Goal: Information Seeking & Learning: Learn about a topic

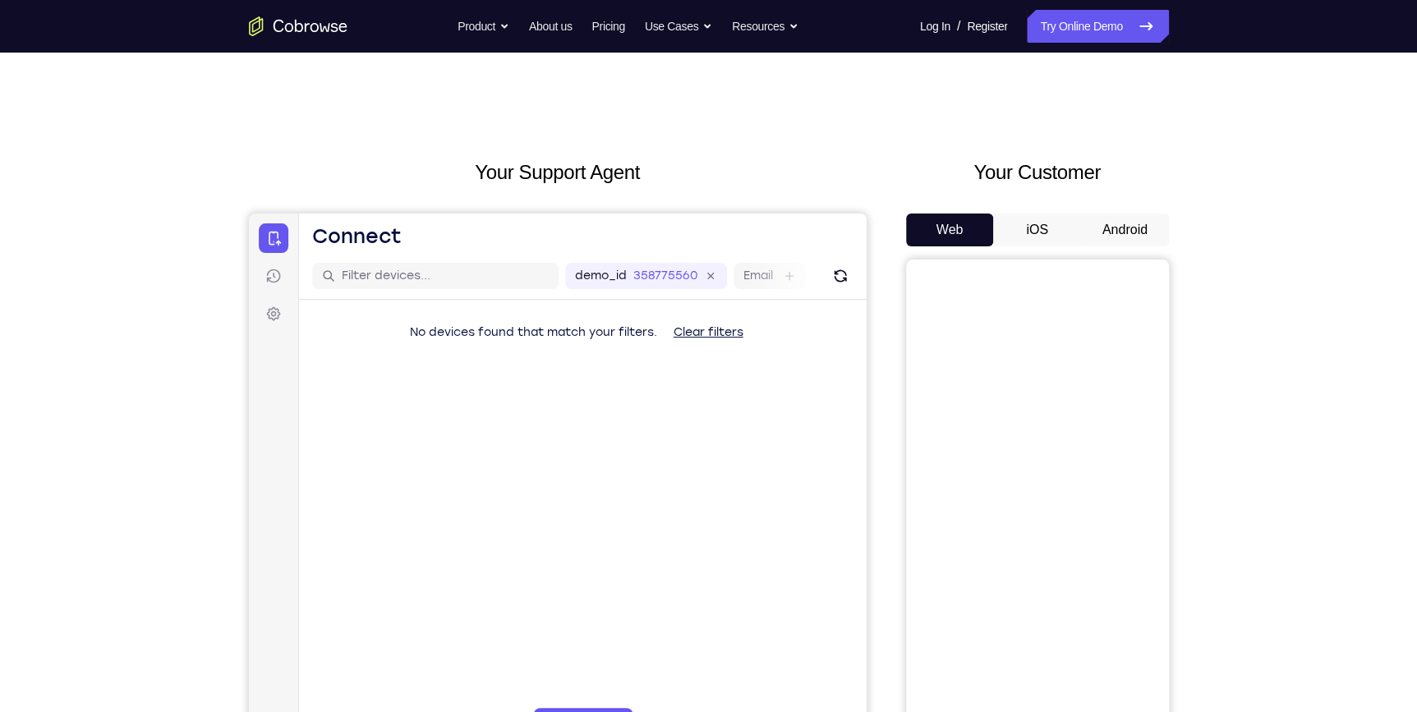
click at [1127, 227] on button "Android" at bounding box center [1125, 230] width 88 height 33
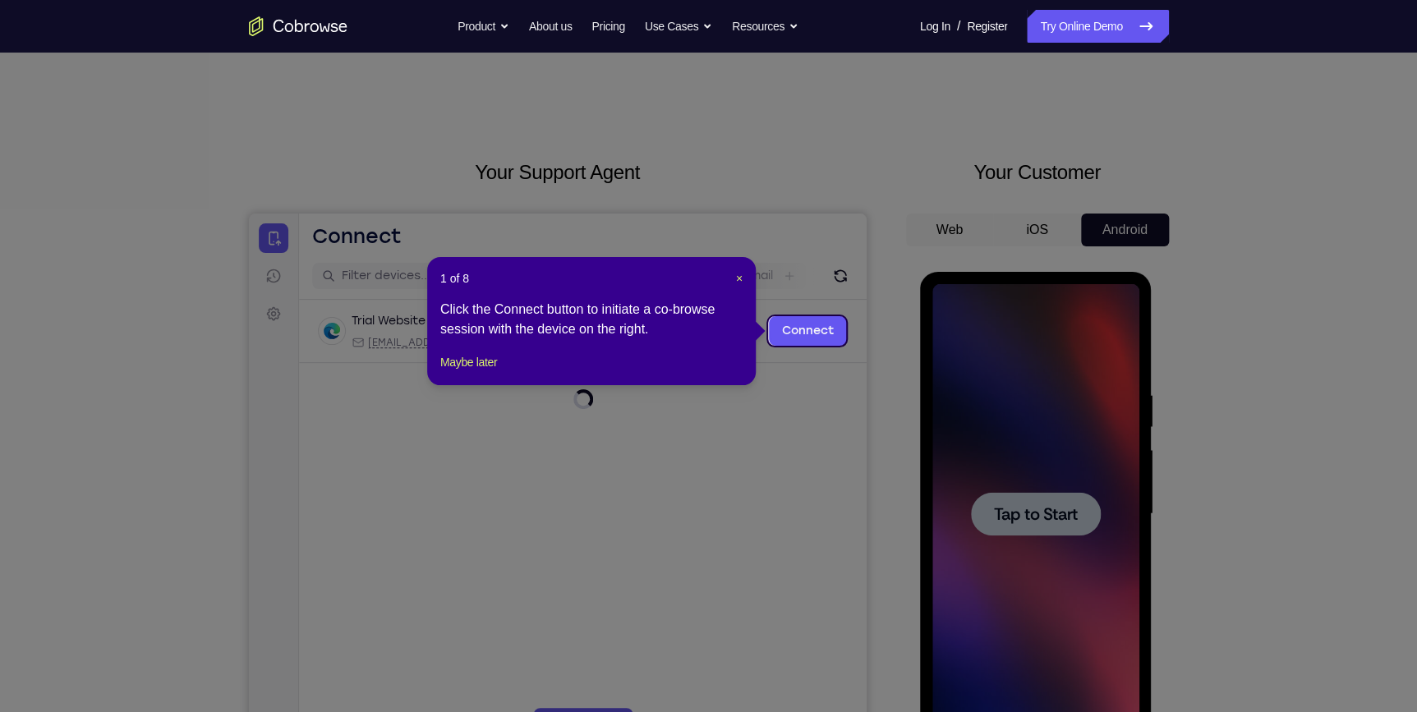
click at [970, 516] on icon at bounding box center [714, 356] width 1428 height 712
click at [747, 279] on div "1 of 8 × Click the Connect button to initiate a co-browse session with the devi…" at bounding box center [591, 321] width 329 height 128
click at [739, 281] on span "×" at bounding box center [739, 278] width 7 height 13
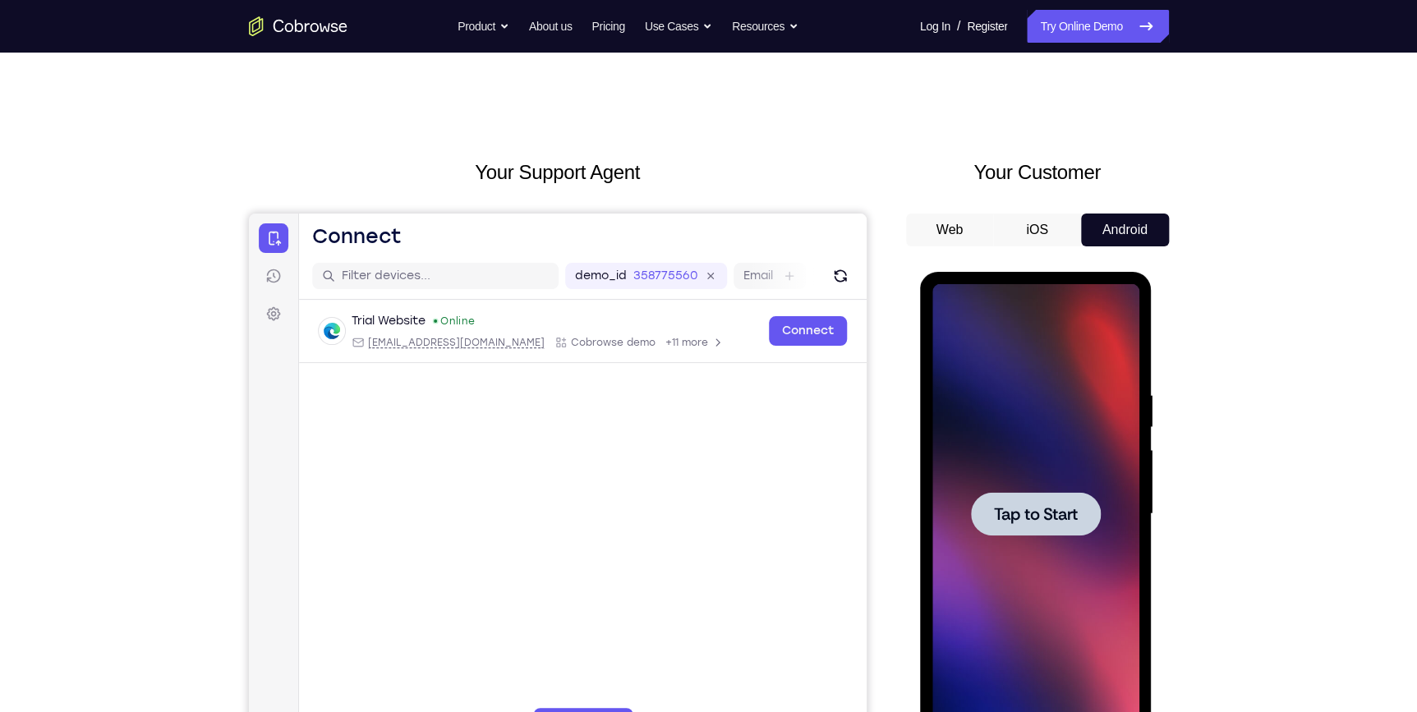
click at [1071, 544] on div at bounding box center [1036, 514] width 207 height 460
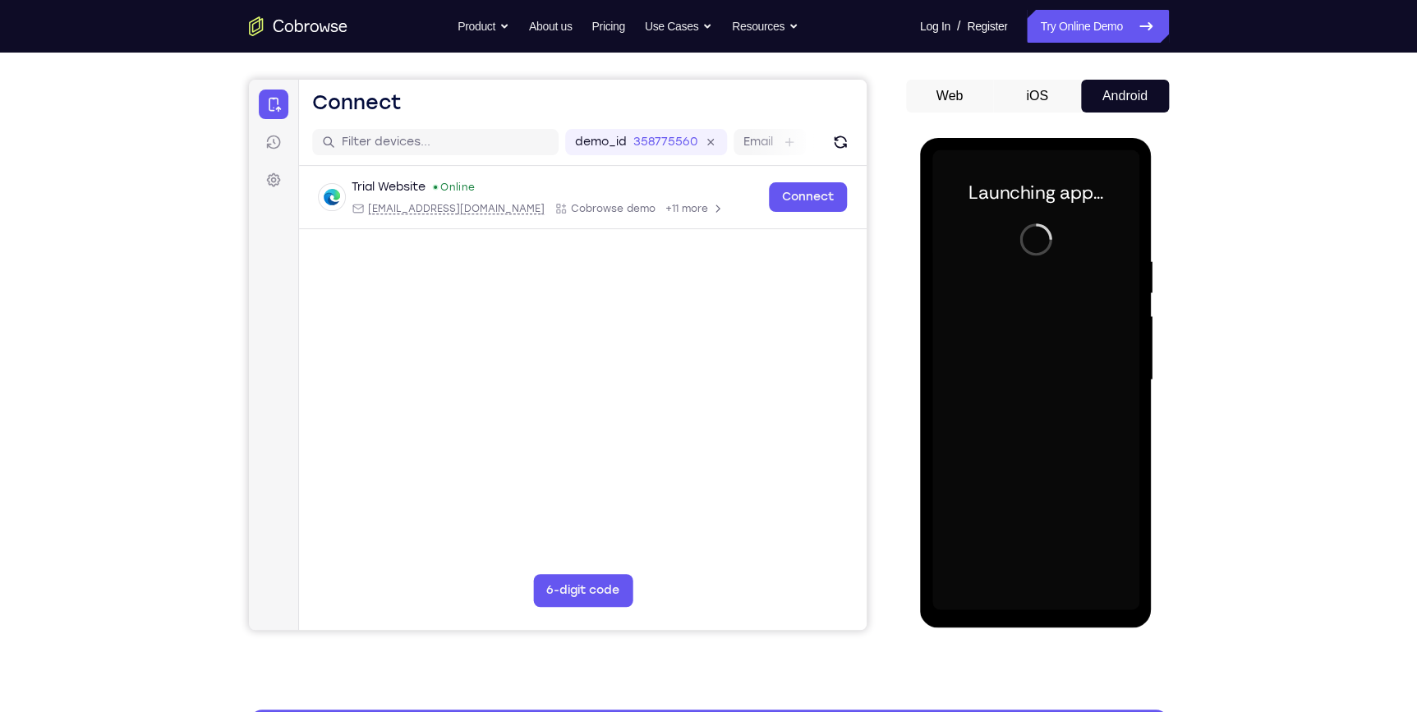
scroll to position [149, 0]
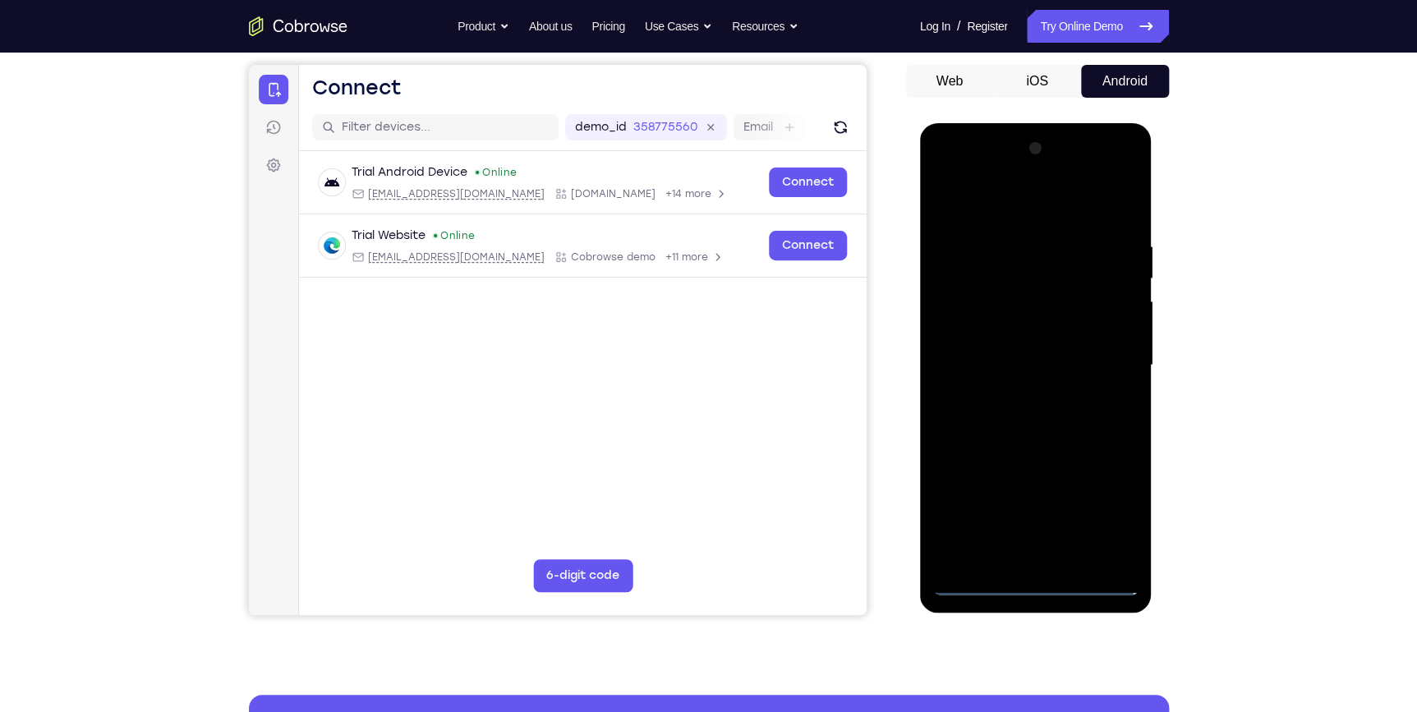
click at [1035, 577] on div at bounding box center [1036, 366] width 207 height 460
click at [1031, 582] on div at bounding box center [1036, 366] width 207 height 460
click at [1110, 501] on div at bounding box center [1036, 366] width 207 height 460
click at [1020, 204] on div at bounding box center [1036, 366] width 207 height 460
click at [1104, 356] on div at bounding box center [1036, 366] width 207 height 460
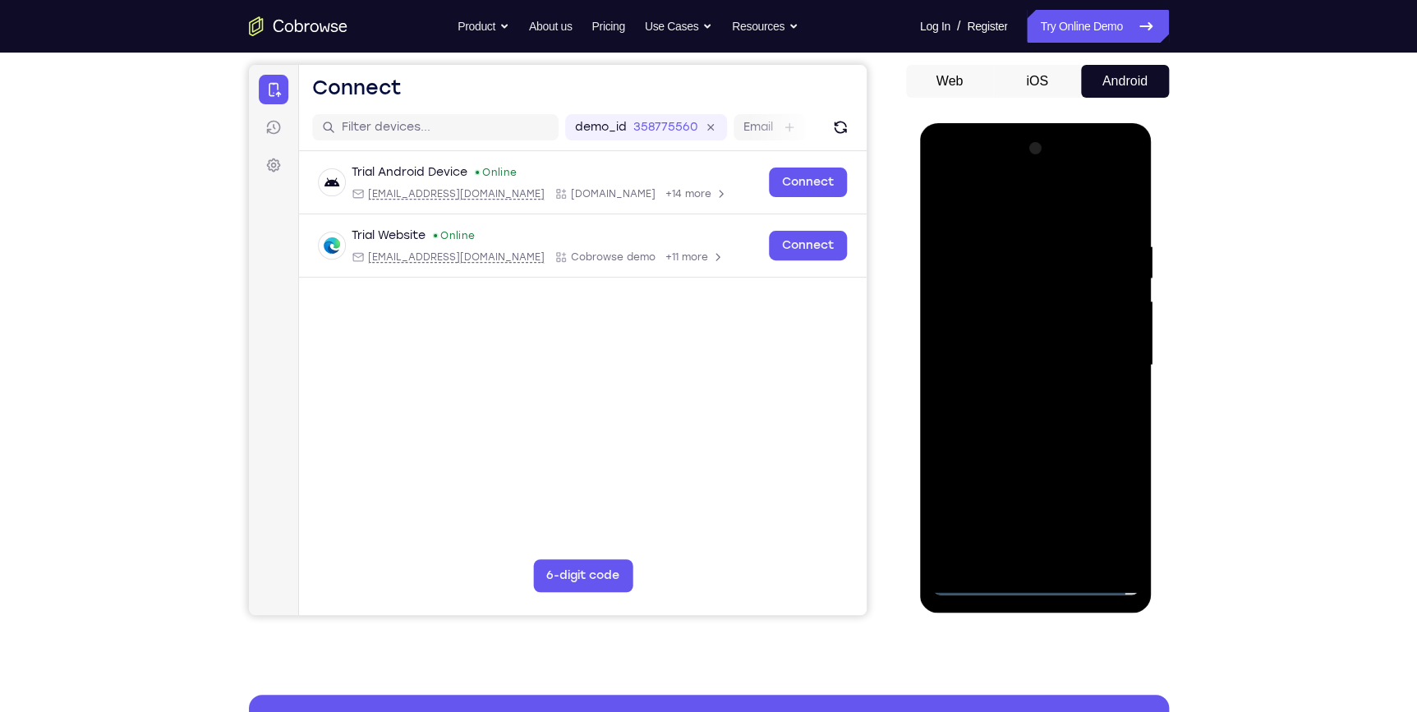
click at [1020, 514] on div at bounding box center [1036, 366] width 207 height 460
click at [1020, 392] on div at bounding box center [1036, 366] width 207 height 460
click at [1037, 346] on div at bounding box center [1036, 366] width 207 height 460
click at [994, 368] on div at bounding box center [1036, 366] width 207 height 460
click at [988, 422] on div at bounding box center [1036, 366] width 207 height 460
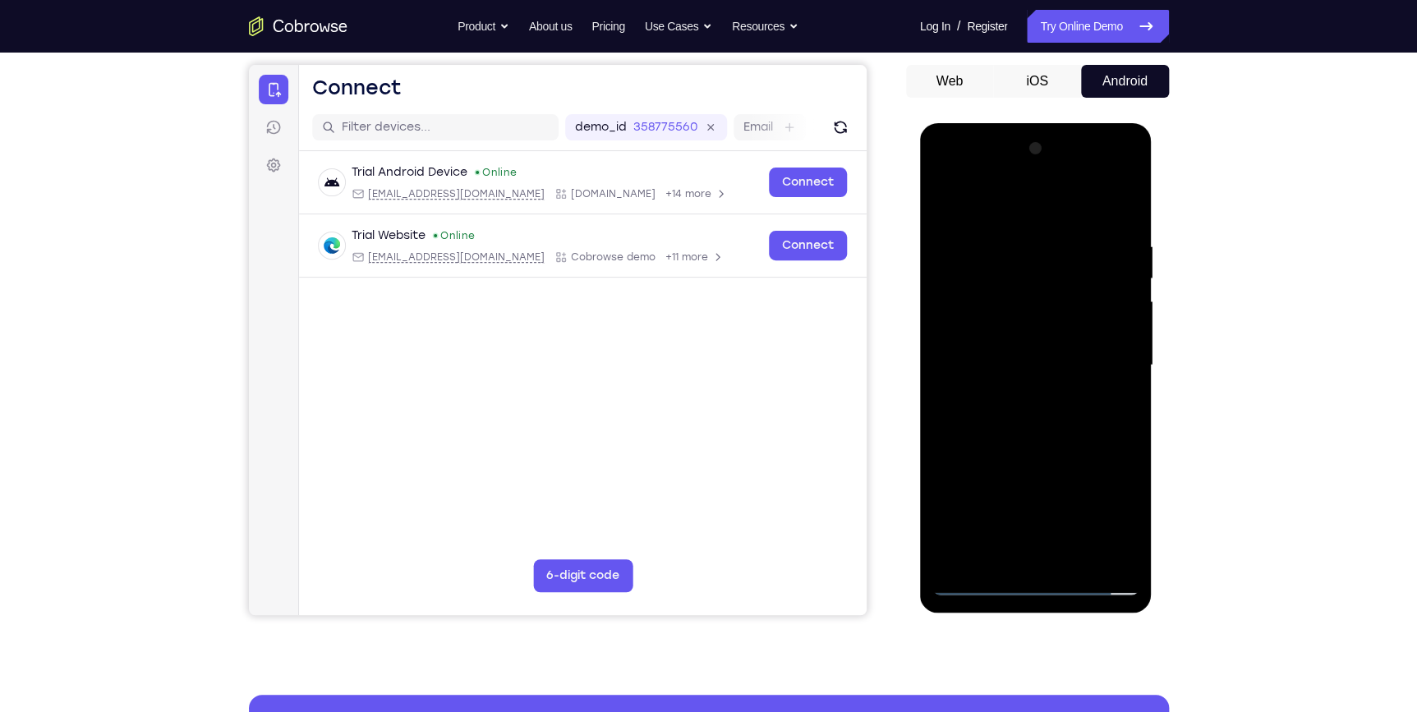
click at [997, 418] on div at bounding box center [1036, 366] width 207 height 460
click at [1113, 201] on div at bounding box center [1036, 366] width 207 height 460
click at [1010, 443] on div at bounding box center [1036, 366] width 207 height 460
click at [948, 279] on div at bounding box center [1036, 366] width 207 height 460
click at [988, 205] on div at bounding box center [1036, 366] width 207 height 460
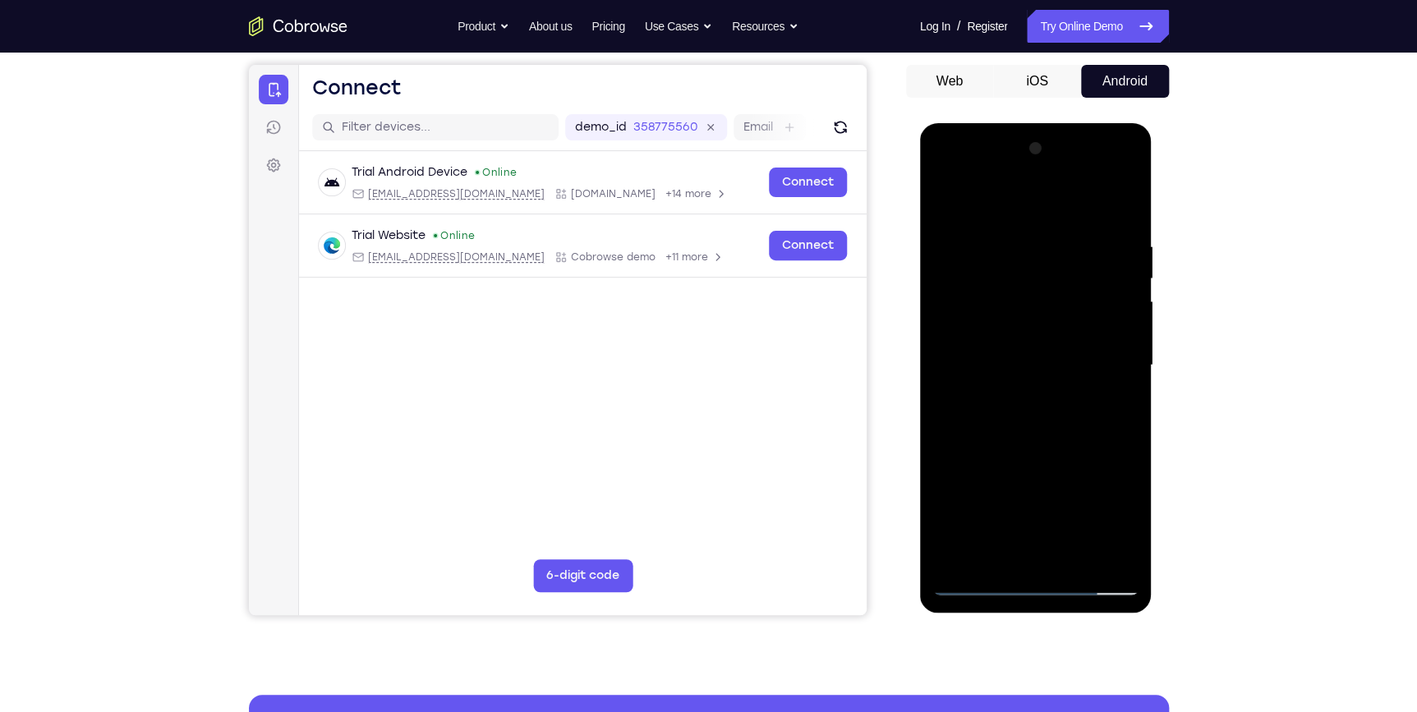
click at [1077, 554] on div at bounding box center [1036, 366] width 207 height 460
click at [1081, 460] on div at bounding box center [1036, 366] width 207 height 460
click at [947, 203] on div at bounding box center [1036, 366] width 207 height 460
drag, startPoint x: 1026, startPoint y: 404, endPoint x: 996, endPoint y: 231, distance: 176.0
click at [996, 236] on div at bounding box center [1036, 366] width 207 height 460
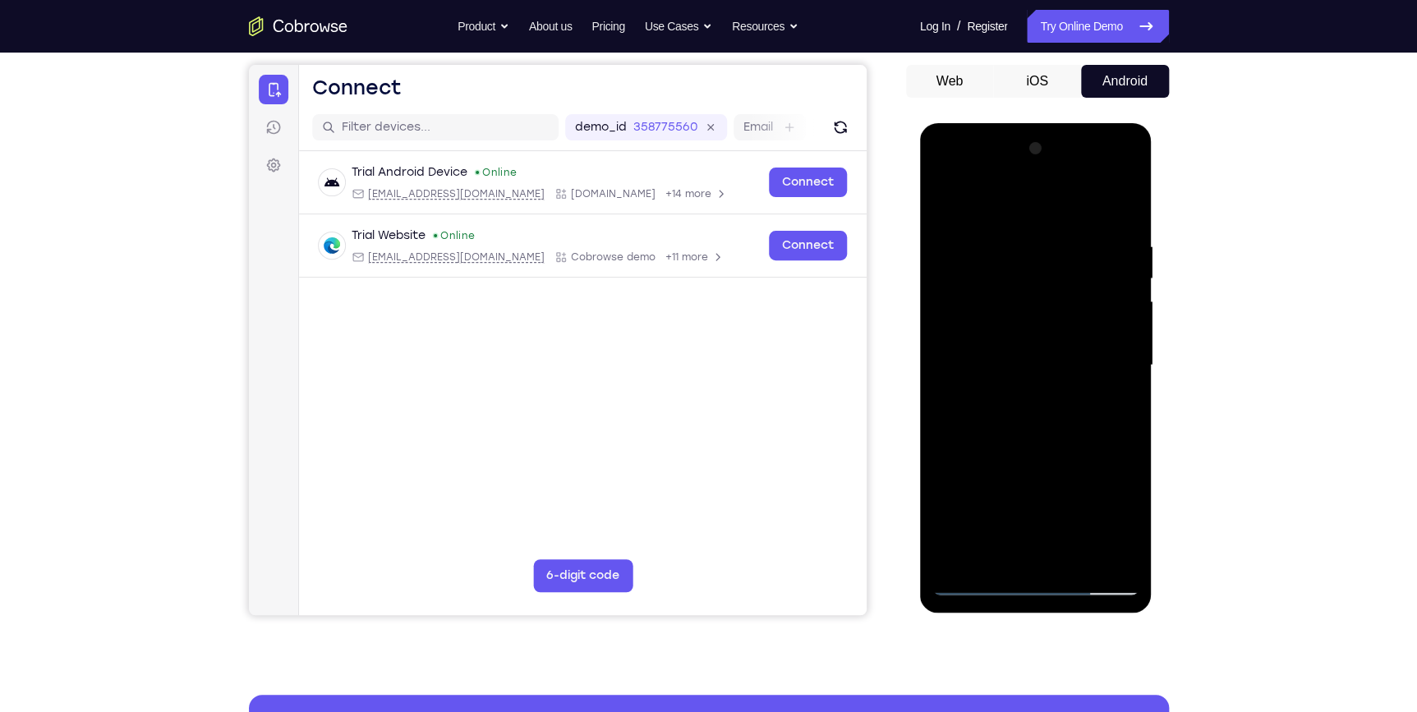
drag, startPoint x: 1025, startPoint y: 369, endPoint x: 998, endPoint y: 146, distance: 224.3
click at [998, 147] on div at bounding box center [1036, 366] width 207 height 460
drag, startPoint x: 1042, startPoint y: 751, endPoint x: 1022, endPoint y: 751, distance: 19.7
click at [1022, 616] on html "Online web based iOS Simulators and Android Emulators. Run iPhone, iPad, Mobile…" at bounding box center [1037, 369] width 234 height 493
click at [1033, 228] on div at bounding box center [1036, 366] width 207 height 460
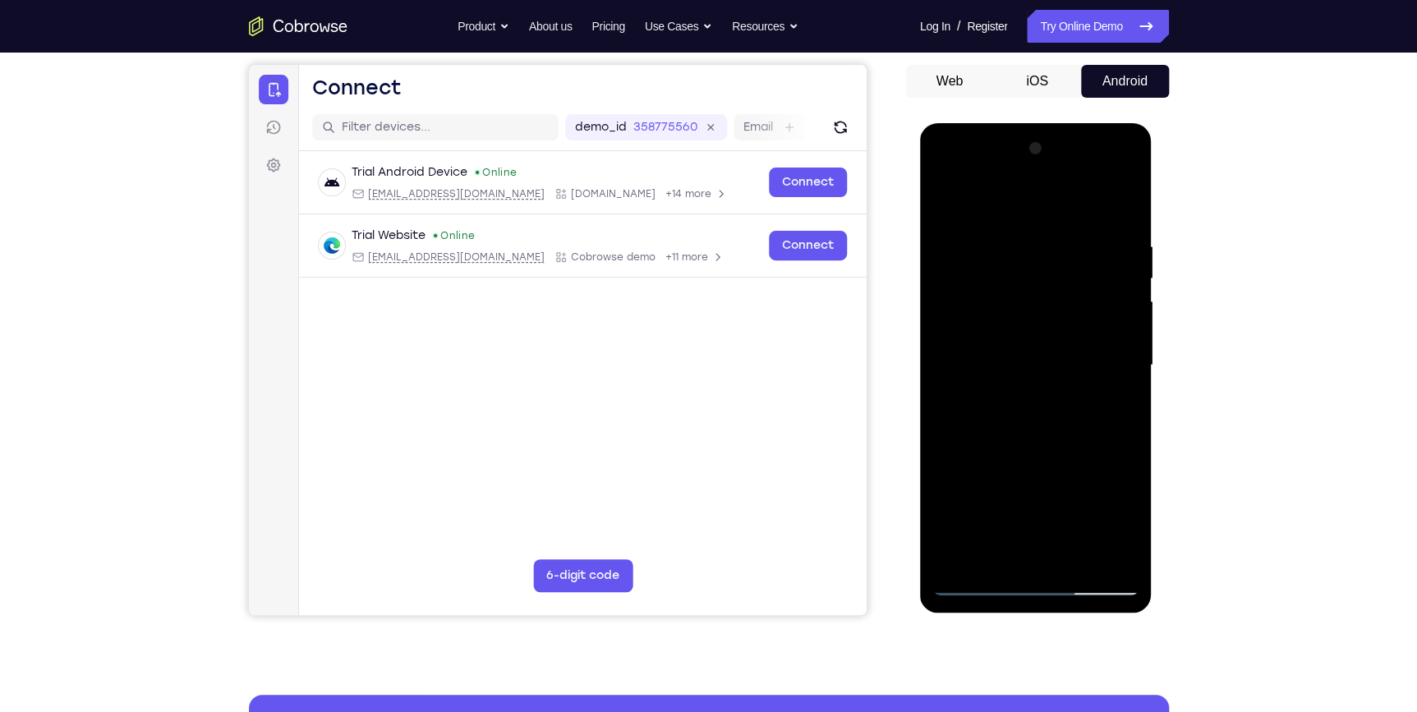
click at [1113, 391] on div at bounding box center [1036, 366] width 207 height 460
click at [1099, 554] on div at bounding box center [1036, 366] width 207 height 460
click at [1109, 350] on div at bounding box center [1036, 366] width 207 height 460
click at [1104, 555] on div at bounding box center [1036, 366] width 207 height 460
click at [1124, 205] on div at bounding box center [1036, 366] width 207 height 460
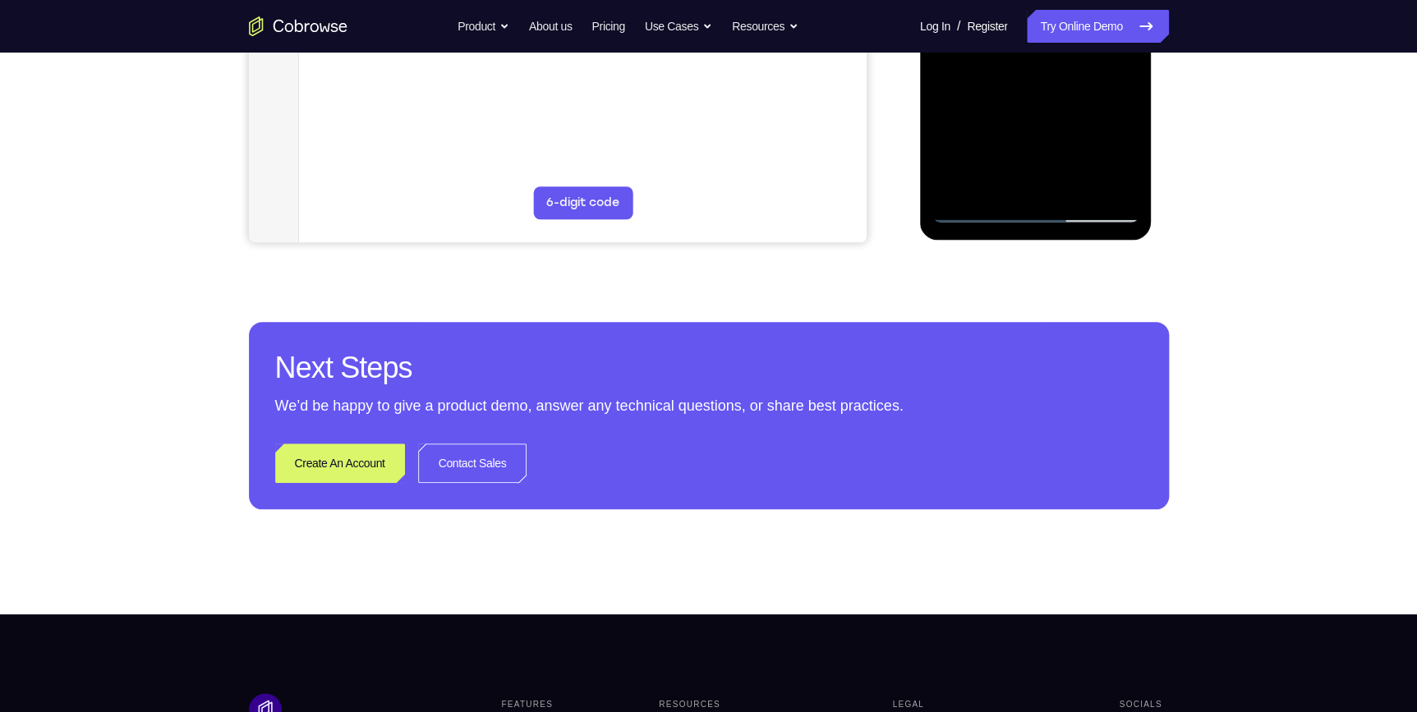
scroll to position [523, 0]
